Goal: Information Seeking & Learning: Learn about a topic

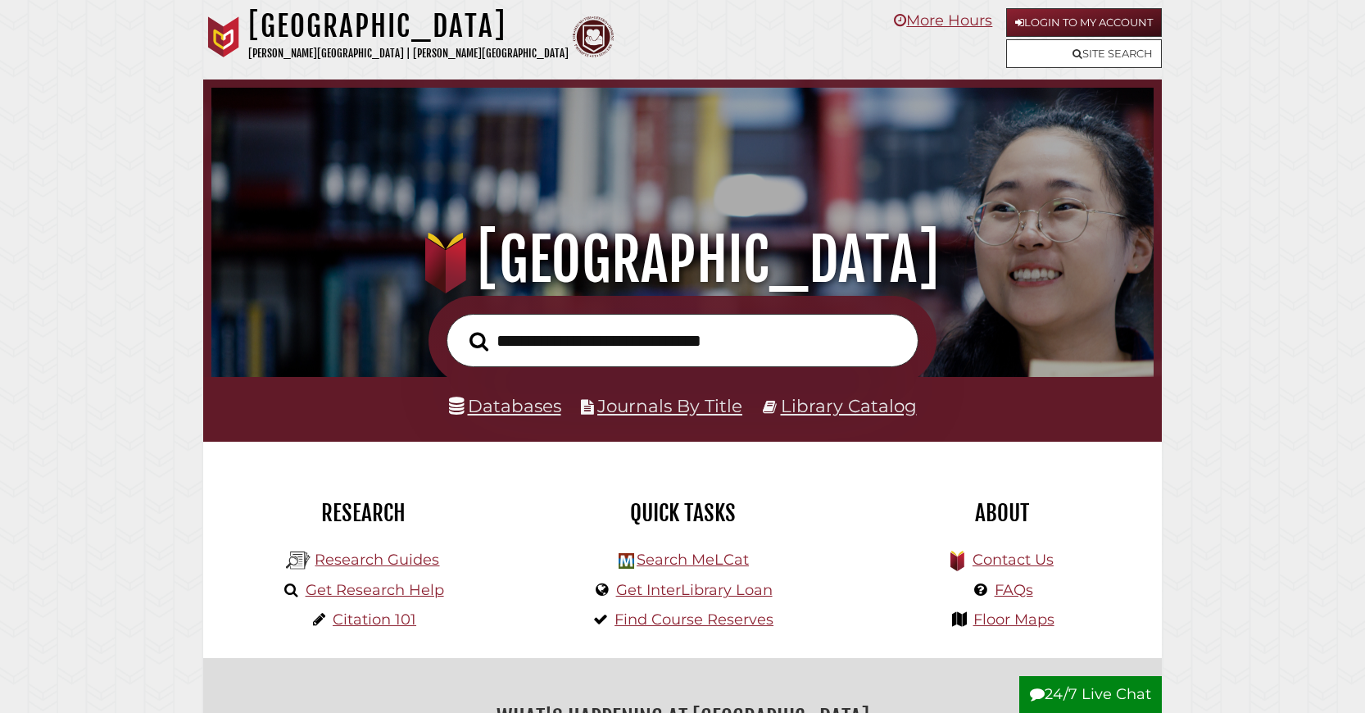
scroll to position [311, 934]
click at [506, 416] on link "Databases" at bounding box center [505, 405] width 112 height 21
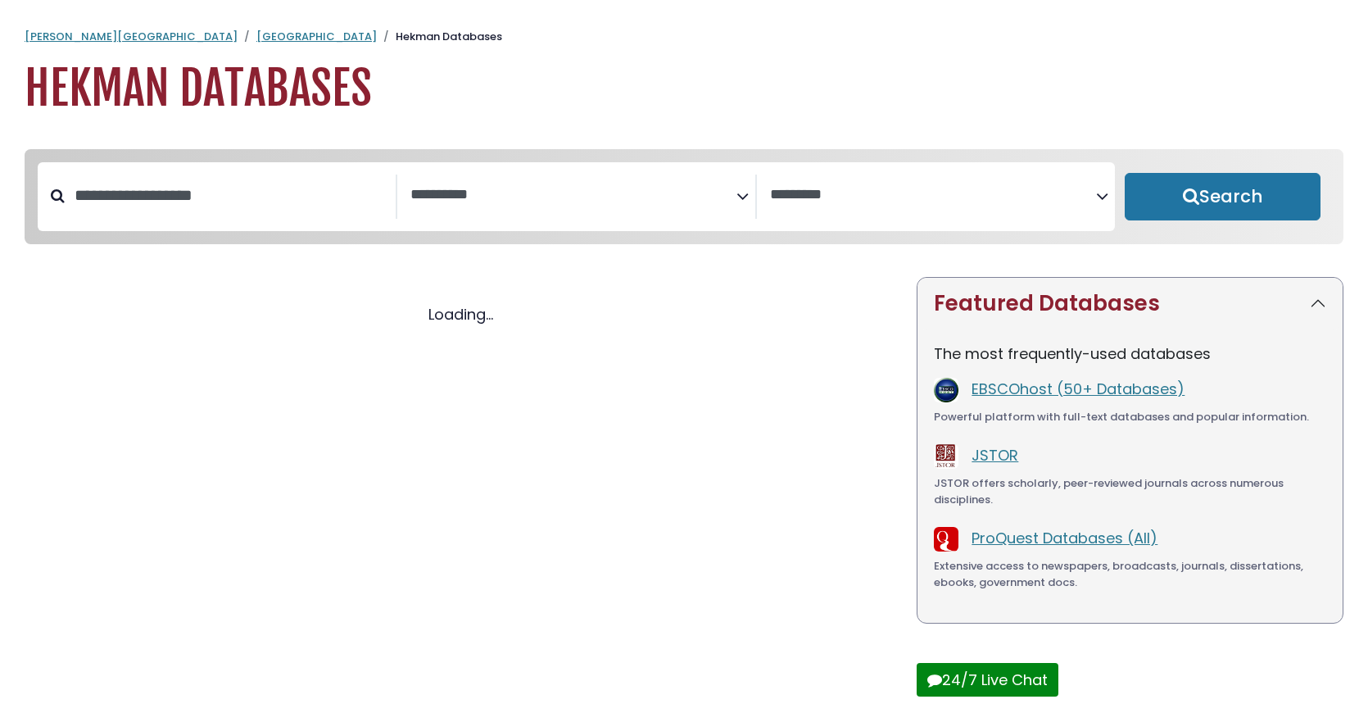
select select "Database Subject Filter"
select select "Database Vendors Filter"
select select "Database Subject Filter"
select select "Database Vendors Filter"
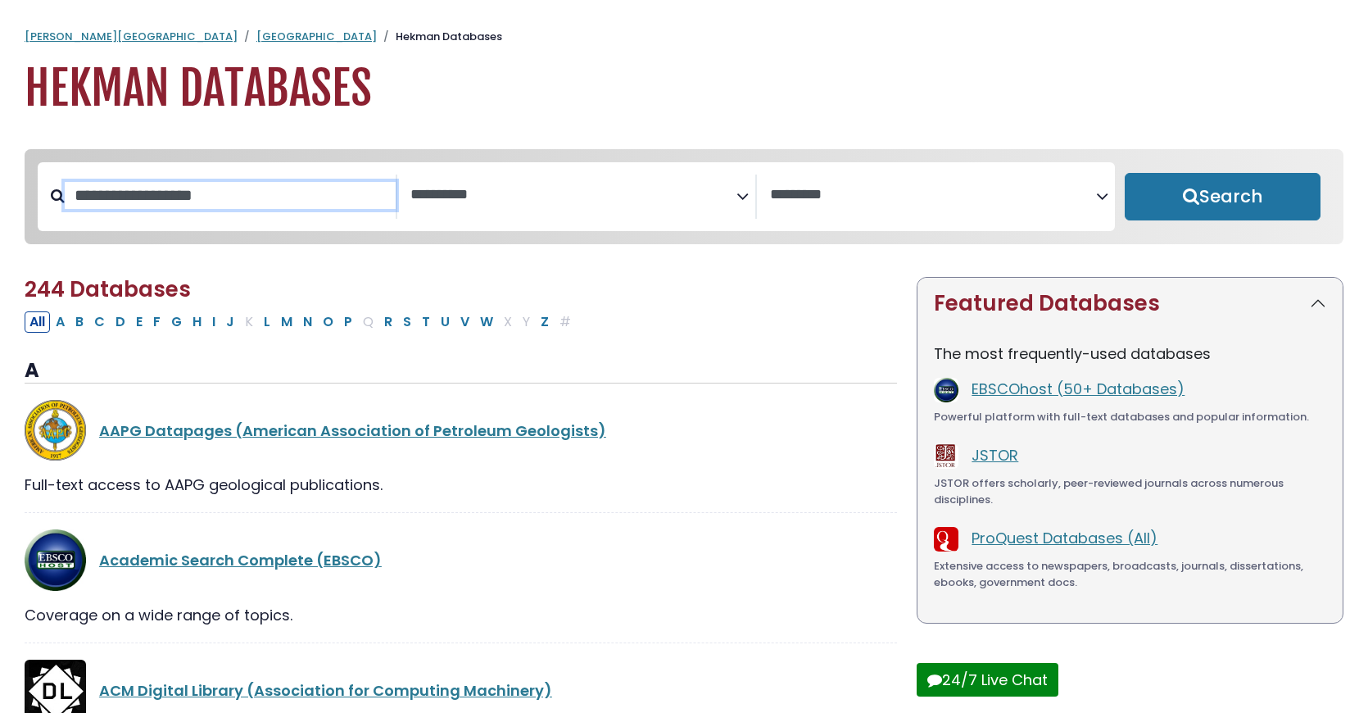
click at [256, 209] on input "Search database by title or keyword" at bounding box center [230, 195] width 331 height 27
type input "****"
click at [1125, 173] on button "Search" at bounding box center [1223, 197] width 196 height 48
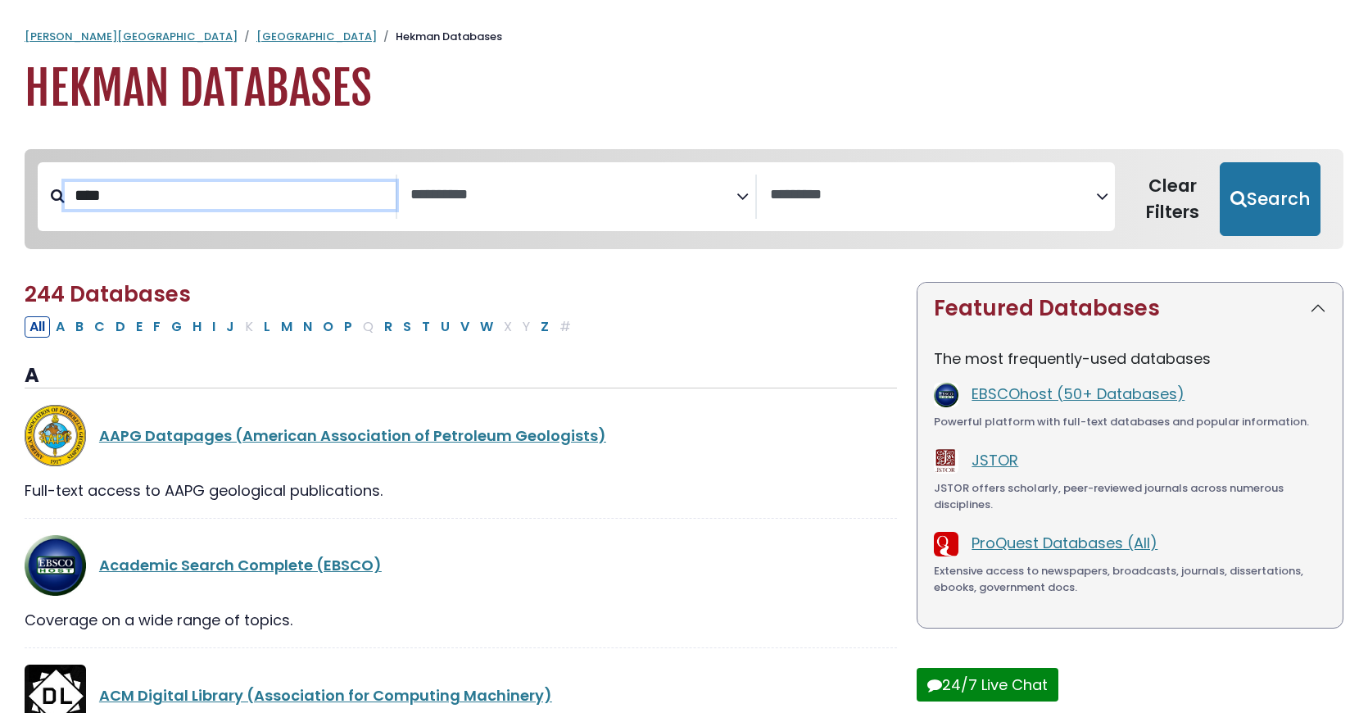
select select "Database Subject Filter"
select select "Database Vendors Filter"
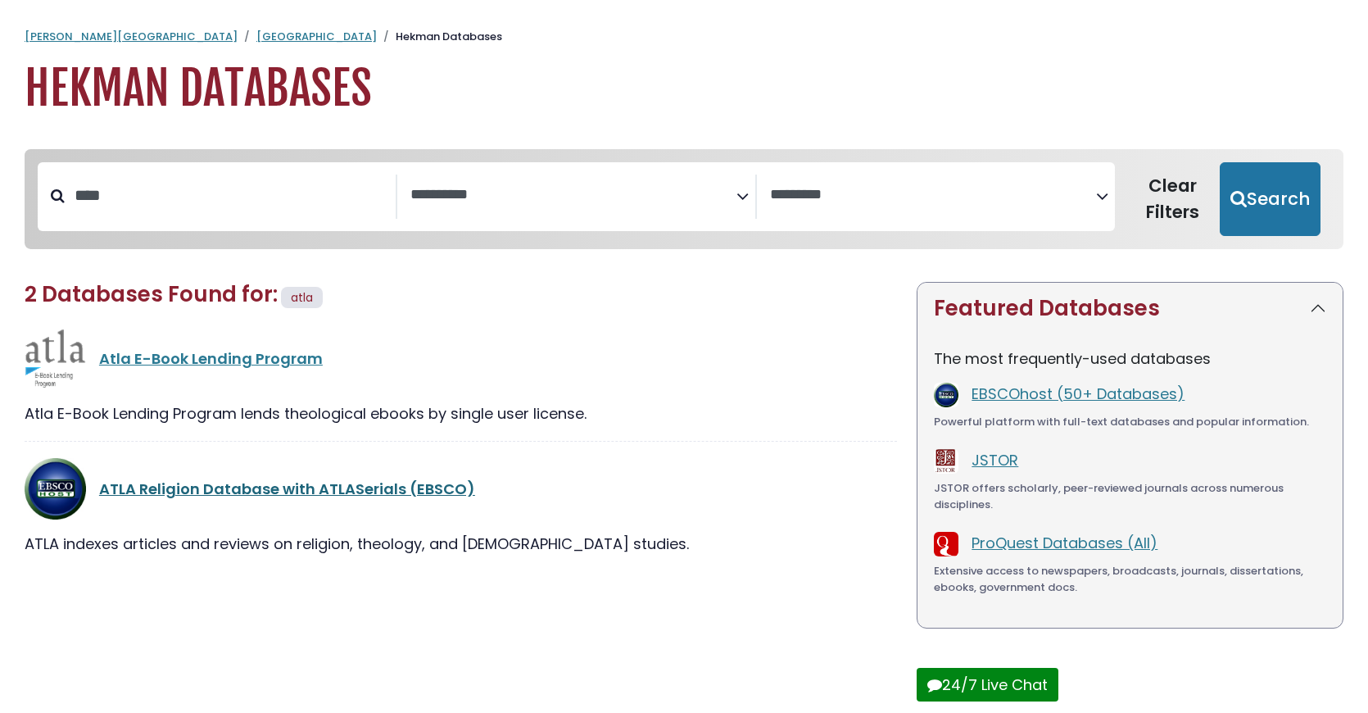
click at [220, 499] on link "ATLA Religion Database with ATLASerials (EBSCO)" at bounding box center [287, 488] width 376 height 20
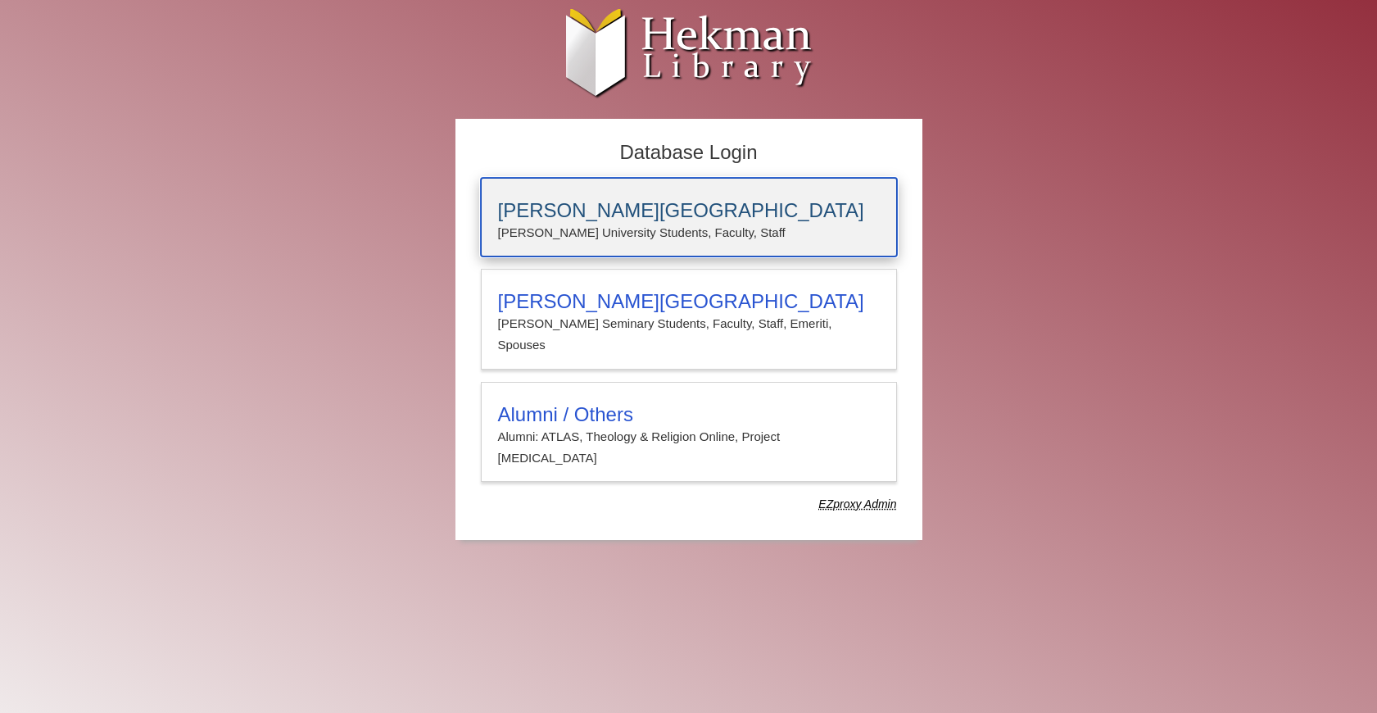
click at [537, 224] on p "Calvin University Students, Faculty, Staff" at bounding box center [689, 232] width 382 height 21
